Goal: Transaction & Acquisition: Purchase product/service

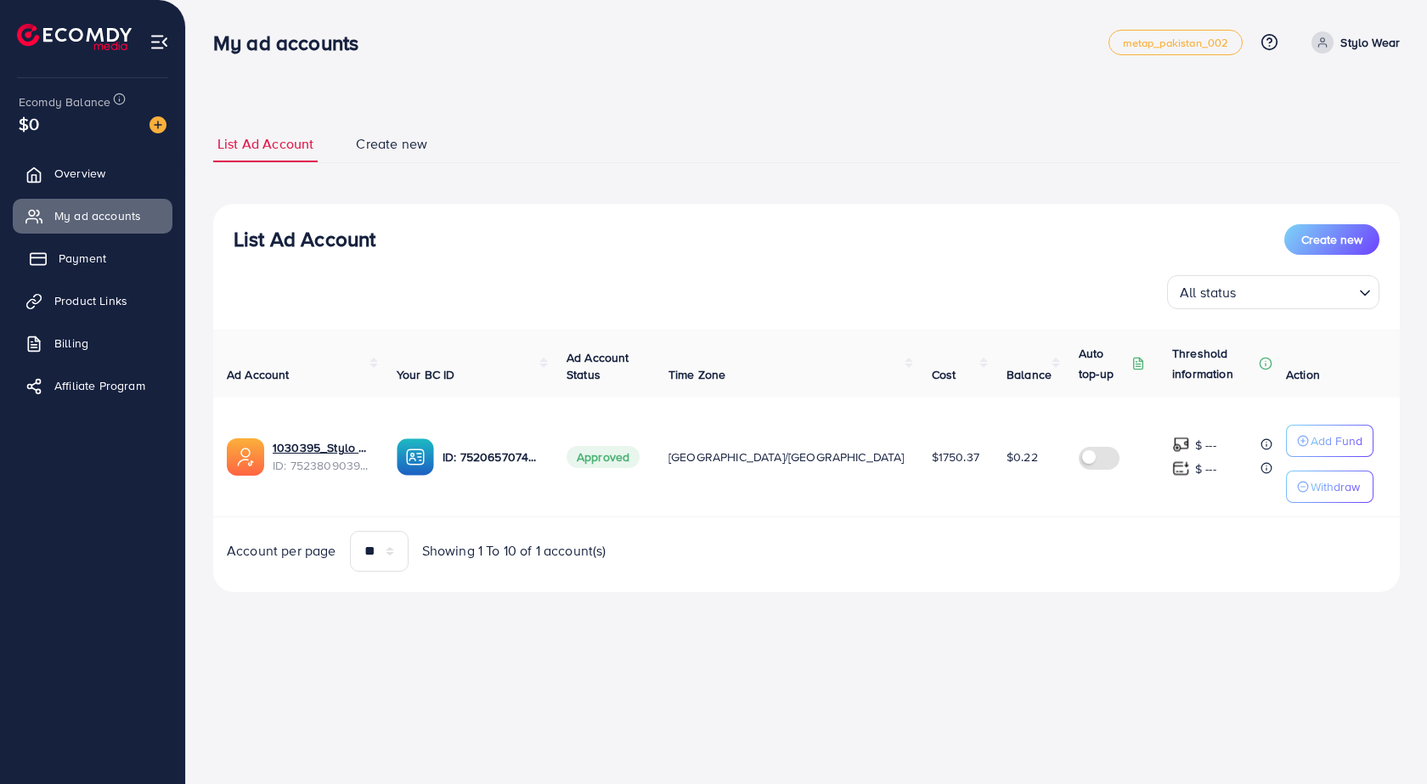
click at [88, 260] on span "Payment" at bounding box center [83, 258] width 48 height 17
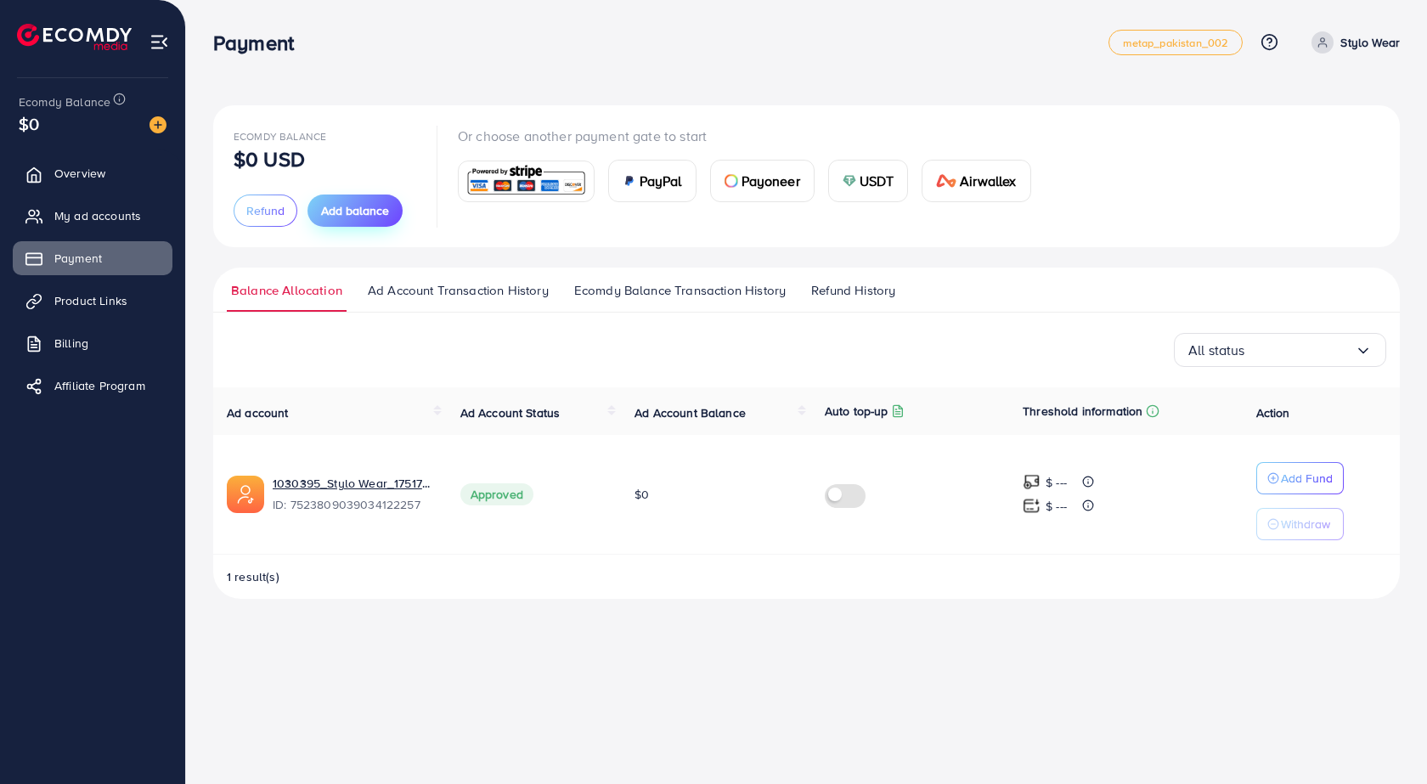
click at [339, 208] on span "Add balance" at bounding box center [355, 210] width 68 height 17
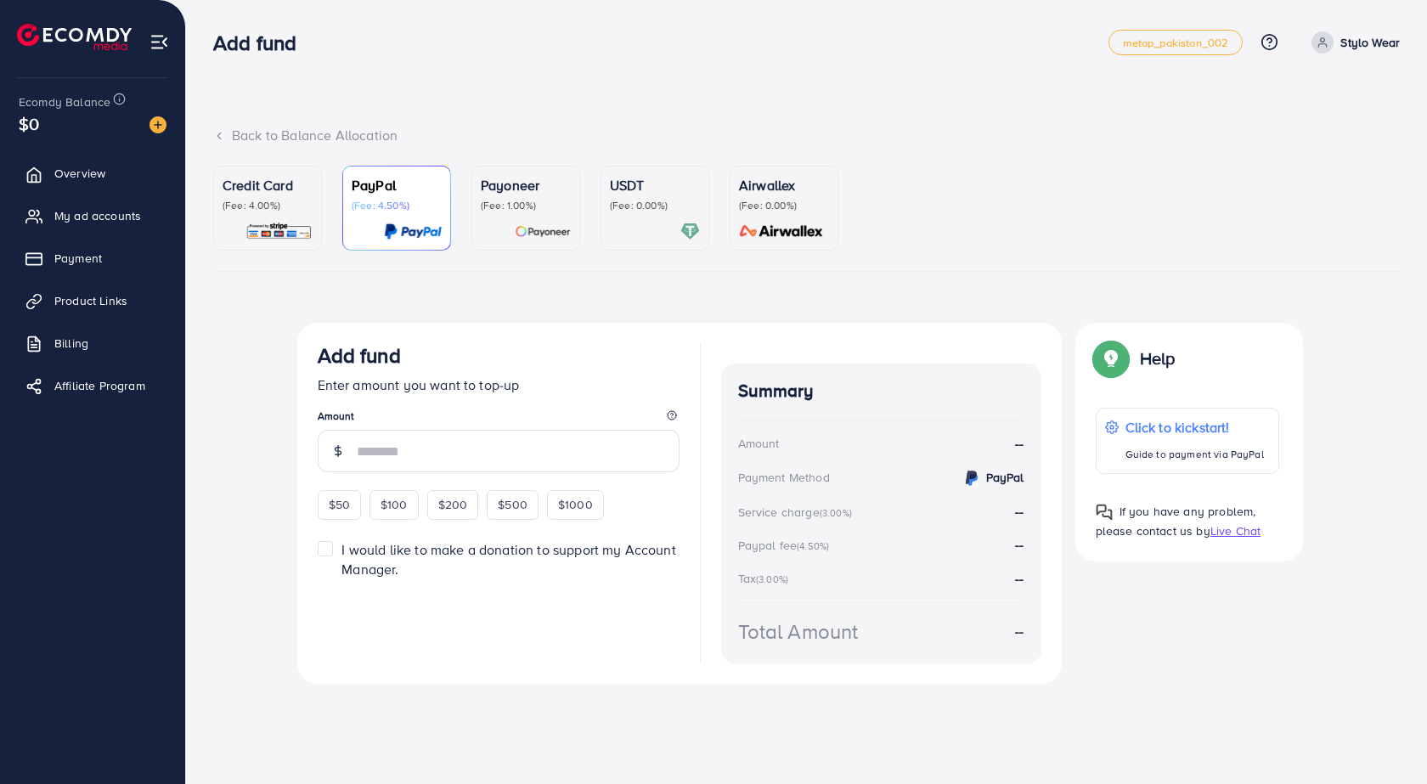
click at [228, 189] on p "Credit Card" at bounding box center [268, 185] width 90 height 20
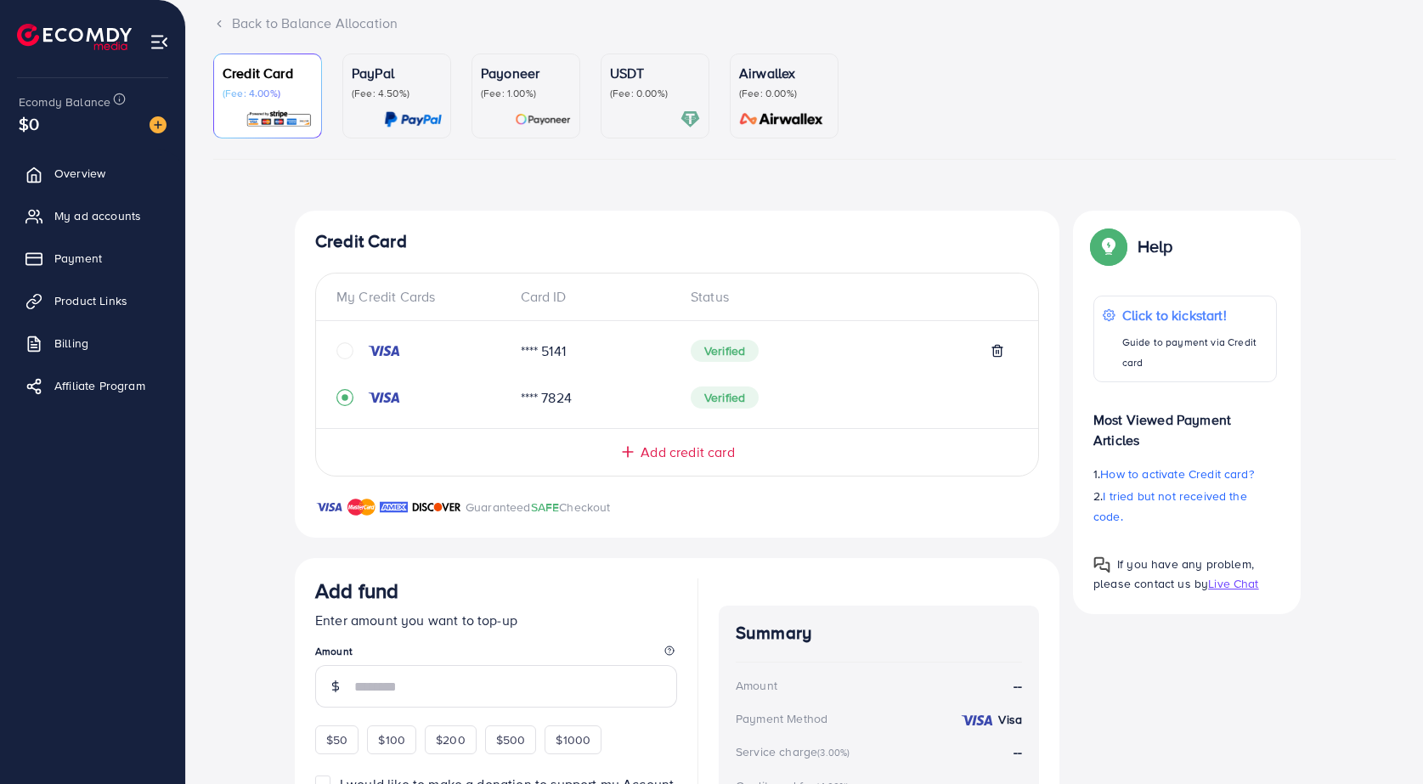
scroll to position [319, 0]
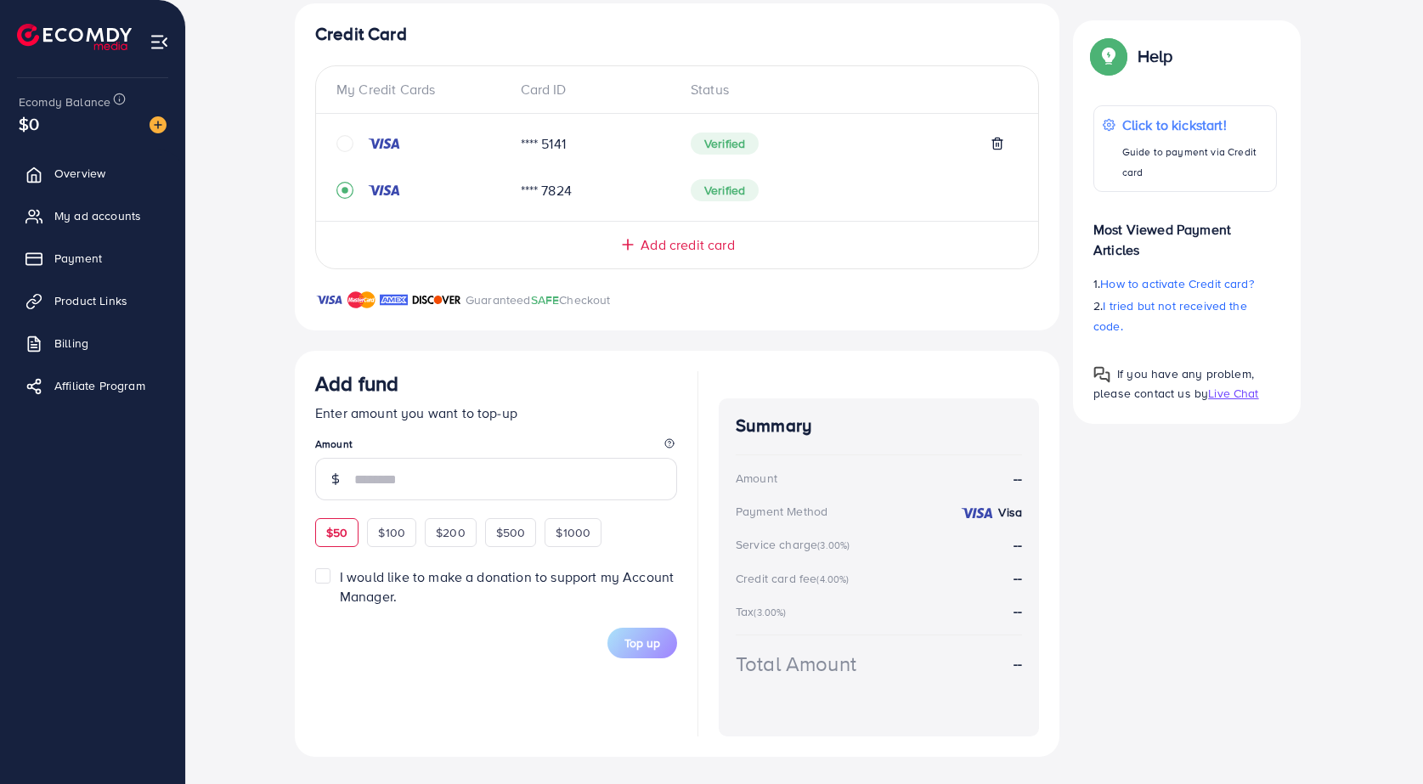
click at [341, 540] on span "$50" at bounding box center [336, 532] width 21 height 17
type input "**"
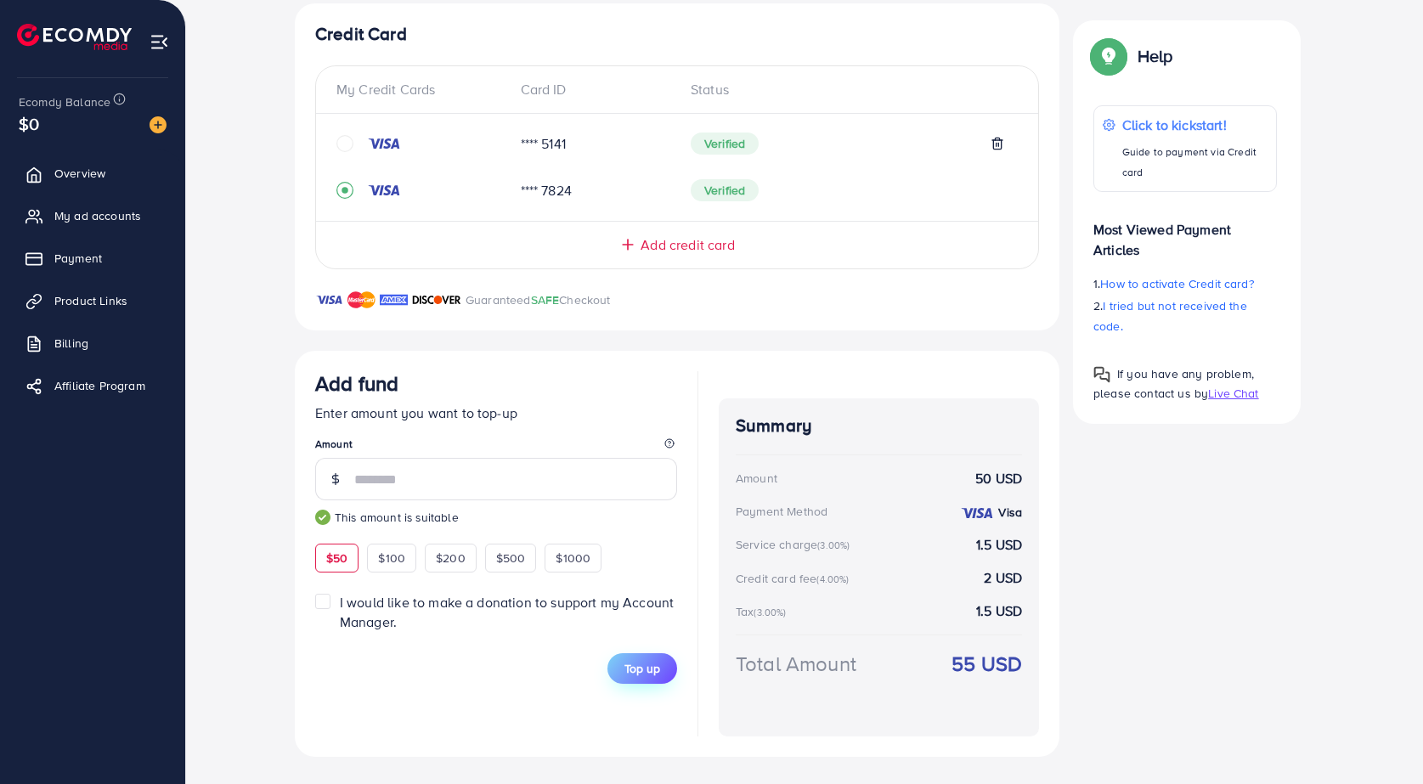
click at [611, 668] on button "Top up" at bounding box center [642, 668] width 70 height 31
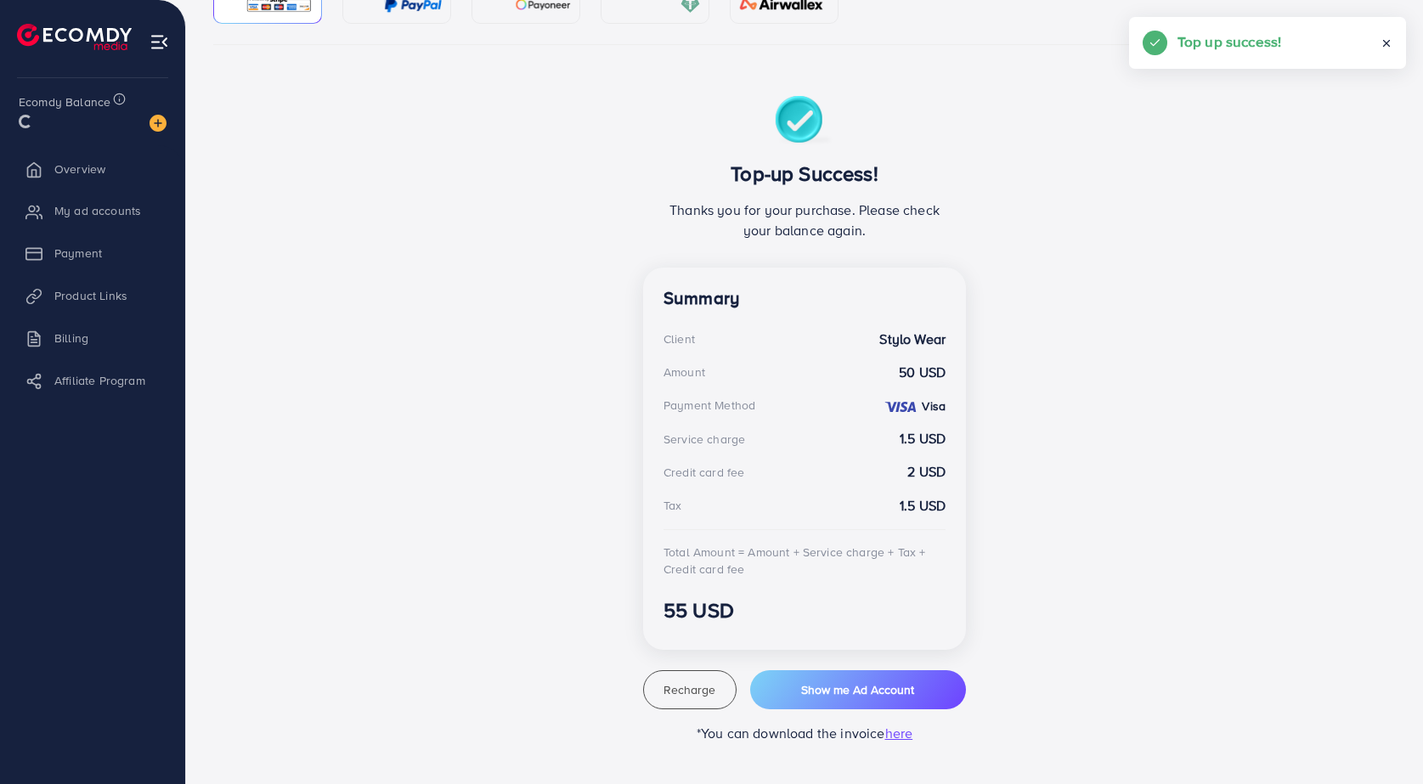
scroll to position [227, 0]
click at [113, 212] on span "My ad accounts" at bounding box center [102, 215] width 87 height 17
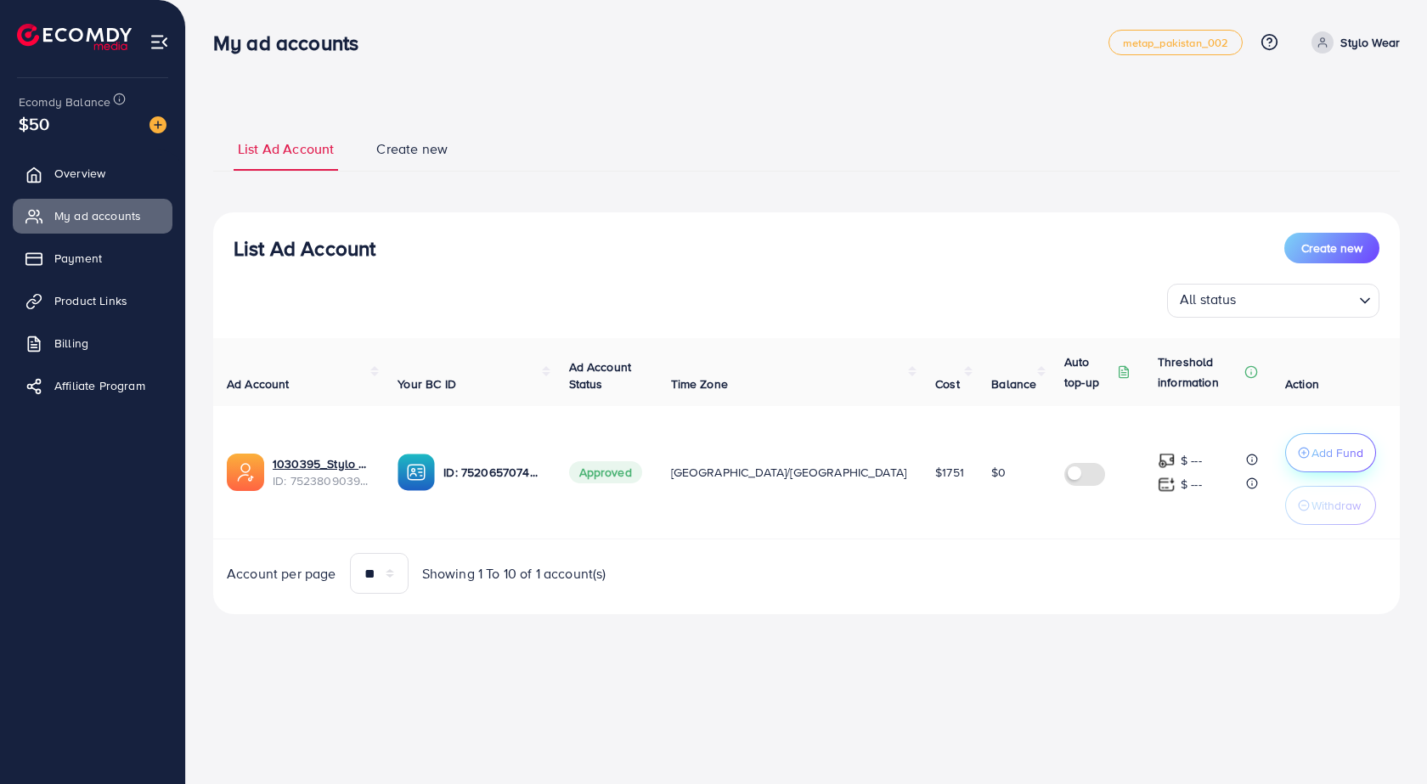
click at [1313, 459] on p "Add Fund" at bounding box center [1338, 453] width 52 height 20
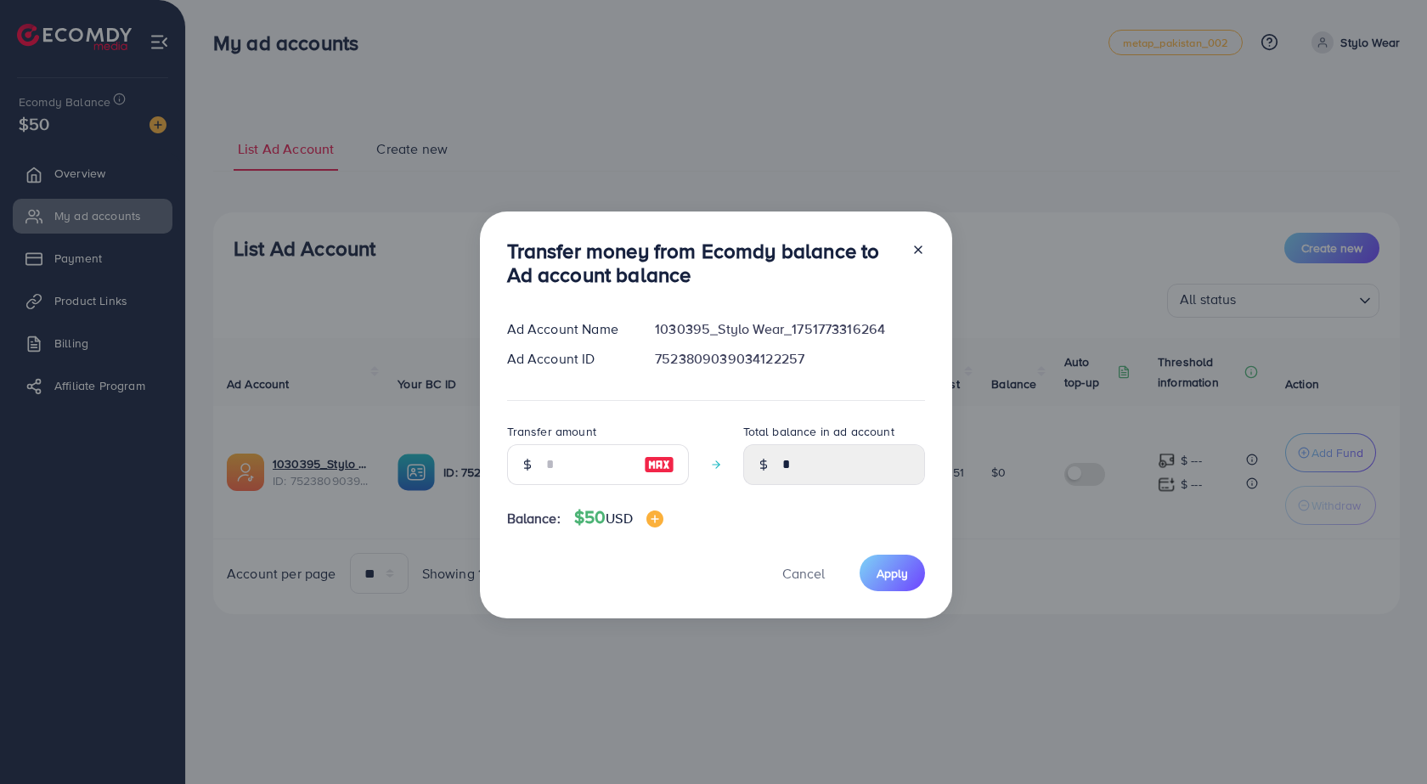
click at [652, 469] on img at bounding box center [659, 464] width 31 height 20
type input "**"
type input "*****"
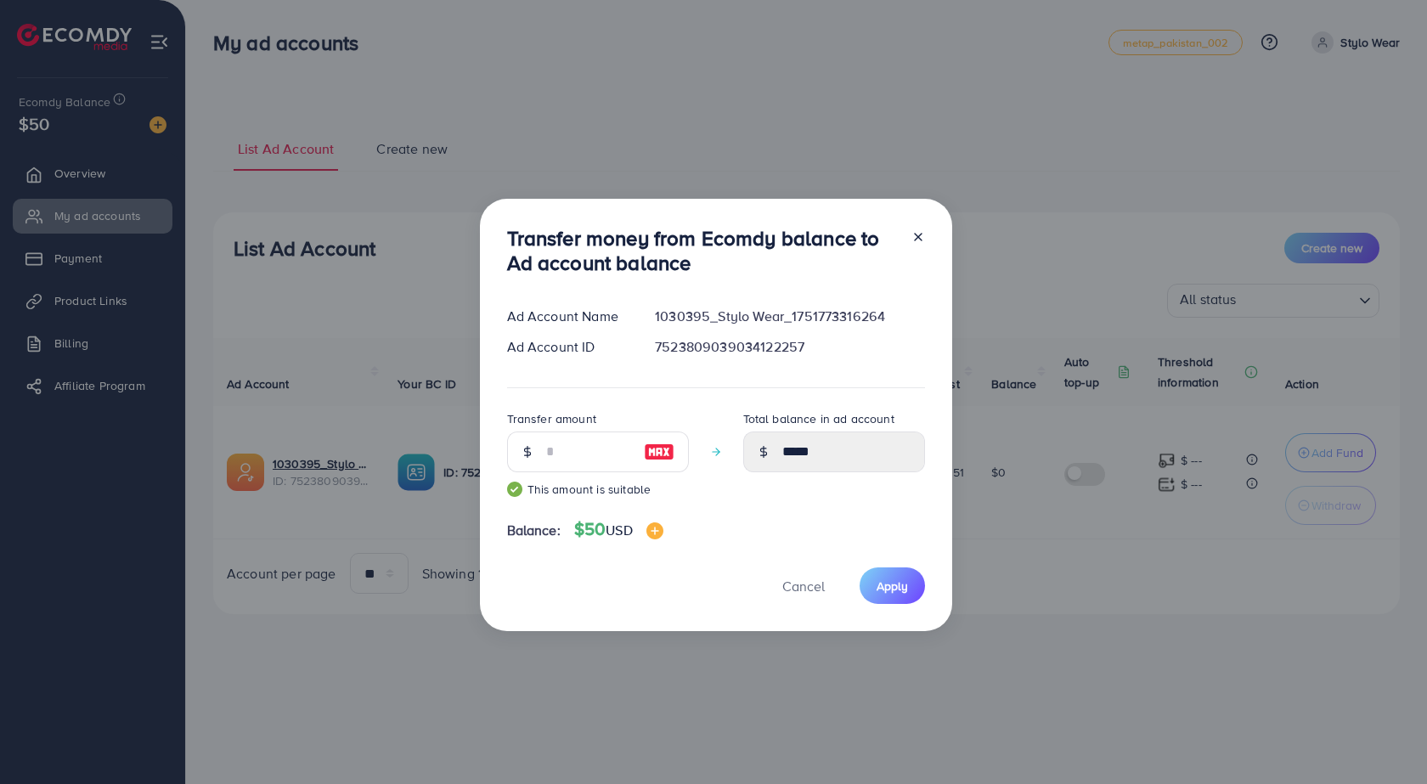
click at [890, 611] on div "Transfer money from Ecomdy balance to Ad account balance Ad Account Name 103039…" at bounding box center [716, 415] width 472 height 433
click at [890, 584] on span "Apply" at bounding box center [892, 586] width 31 height 17
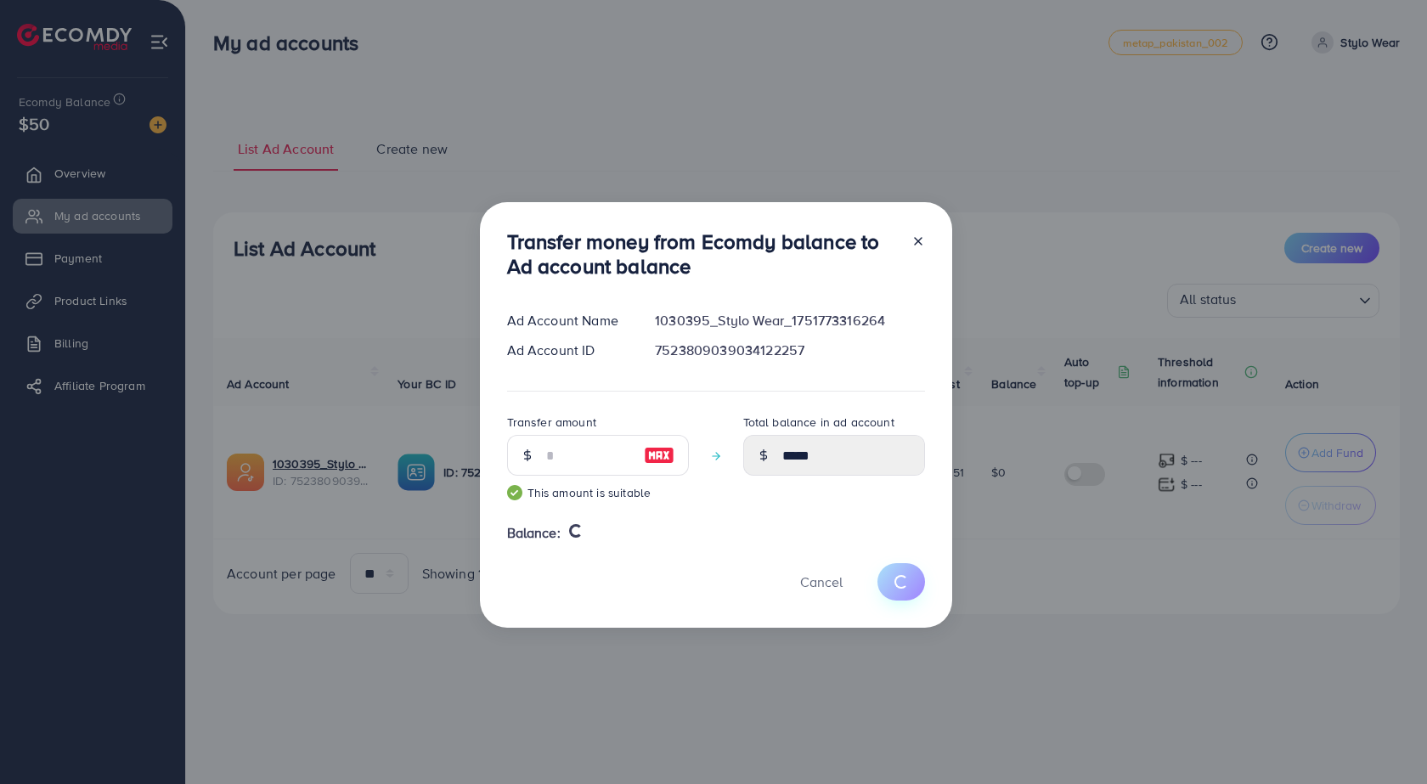
type input "*"
